Goal: Navigation & Orientation: Find specific page/section

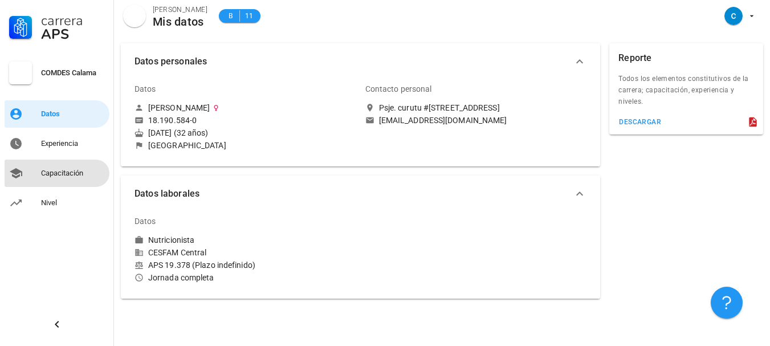
click at [77, 174] on div "Capacitación" at bounding box center [73, 173] width 64 height 9
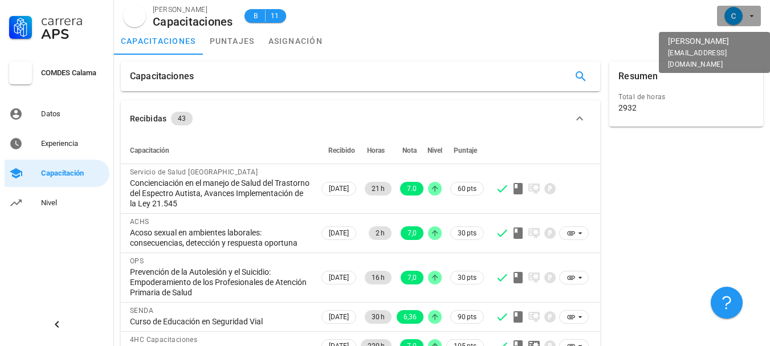
click at [747, 18] on span "button" at bounding box center [739, 16] width 35 height 18
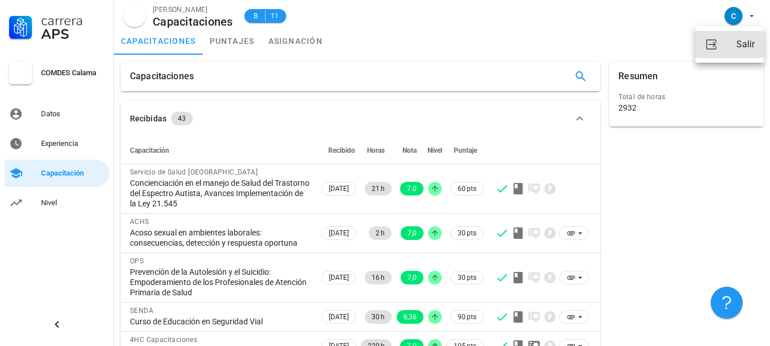
click at [756, 47] on link "Salir" at bounding box center [729, 44] width 68 height 27
